Goal: Navigation & Orientation: Find specific page/section

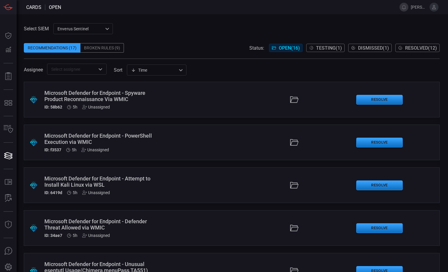
click at [408, 46] on span "Resolved ( 12 )" at bounding box center [421, 48] width 32 height 6
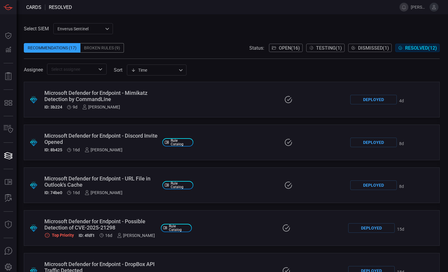
click at [273, 14] on span at bounding box center [232, 7] width 320 height 14
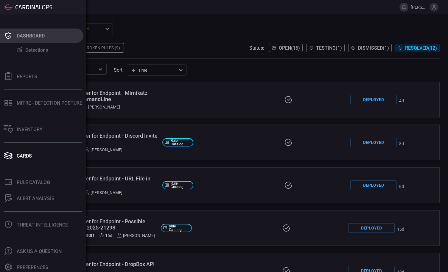
click at [7, 32] on icon at bounding box center [9, 36] width 10 height 8
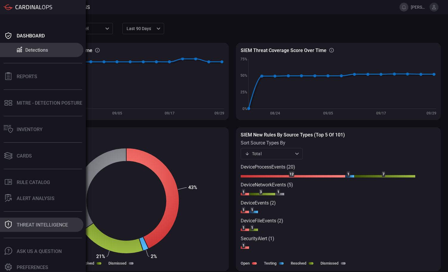
drag, startPoint x: 36, startPoint y: 98, endPoint x: 0, endPoint y: 230, distance: 136.7
click at [0, 230] on div "Dashboard Detections Reports MITRE - Detection Posture Inventory Cards .st0_rul…" at bounding box center [43, 143] width 86 height 258
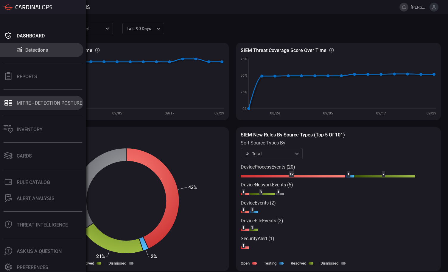
click at [55, 103] on div "MITRE - Detection Posture" at bounding box center [49, 103] width 65 height 6
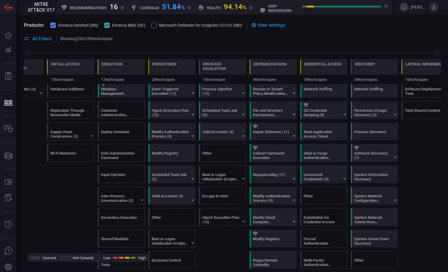
scroll to position [204, 0]
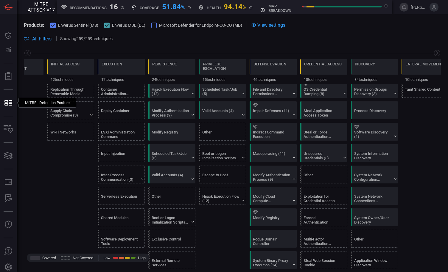
type button "/mitremap"
